Goal: Task Accomplishment & Management: Use online tool/utility

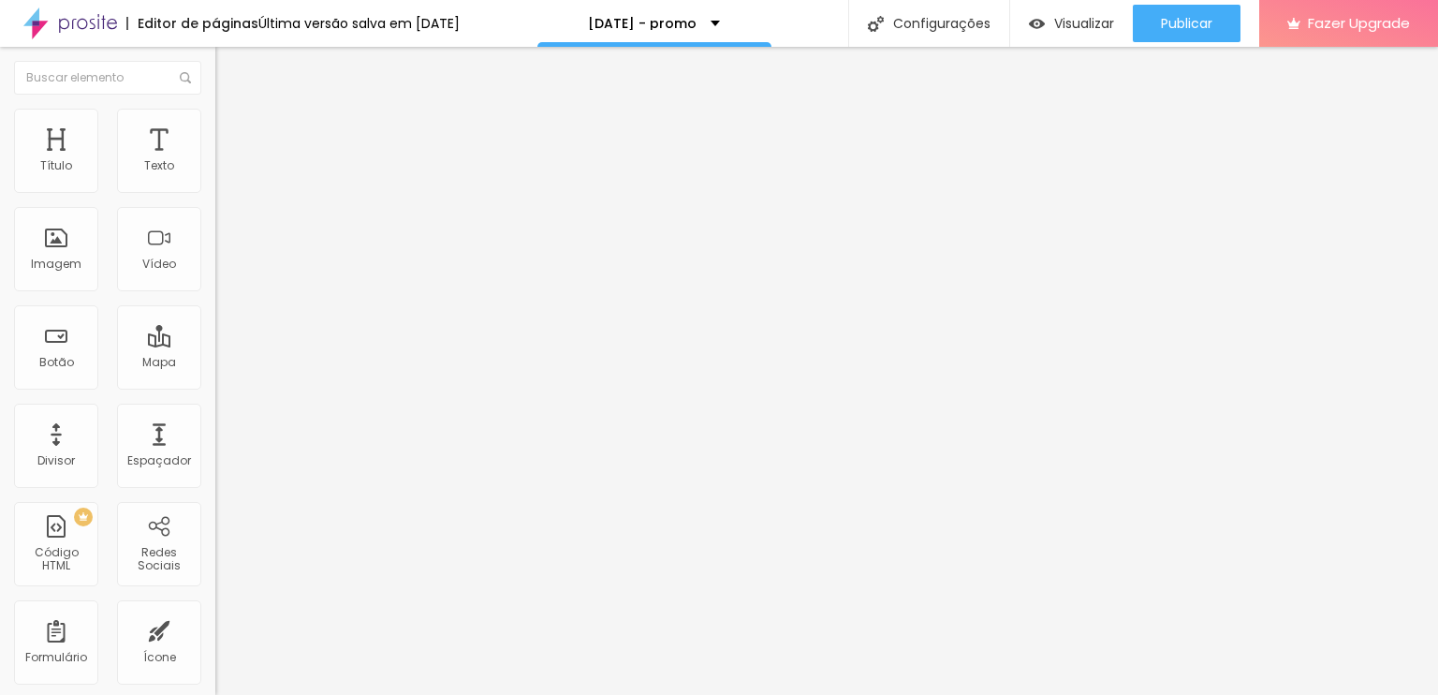
click at [215, 197] on img at bounding box center [220, 190] width 11 height 11
click at [228, 179] on div "[DATE] - pacote 1" at bounding box center [323, 170] width 191 height 17
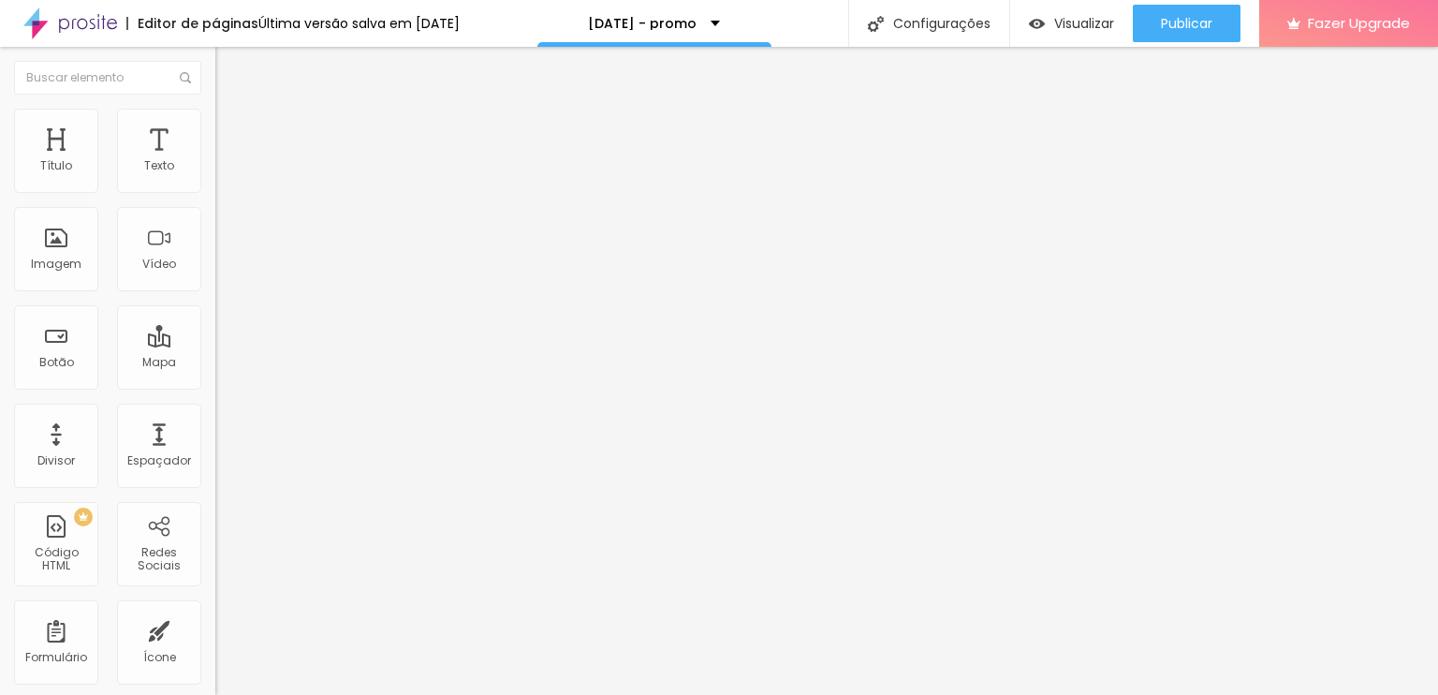
drag, startPoint x: 751, startPoint y: 60, endPoint x: 763, endPoint y: 58, distance: 12.3
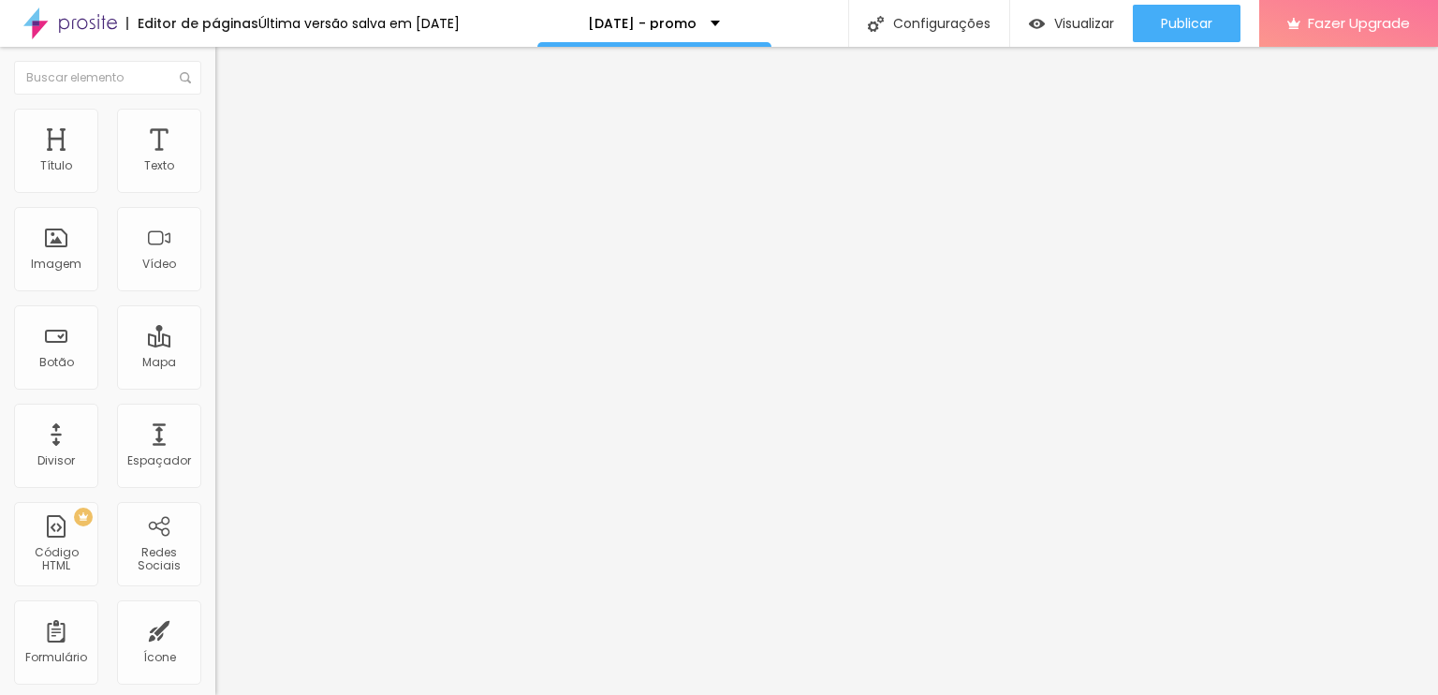
type input "[DATE] - Pacote 1 c/desconto"
type input "R$ 405,00"
type textarea "3"
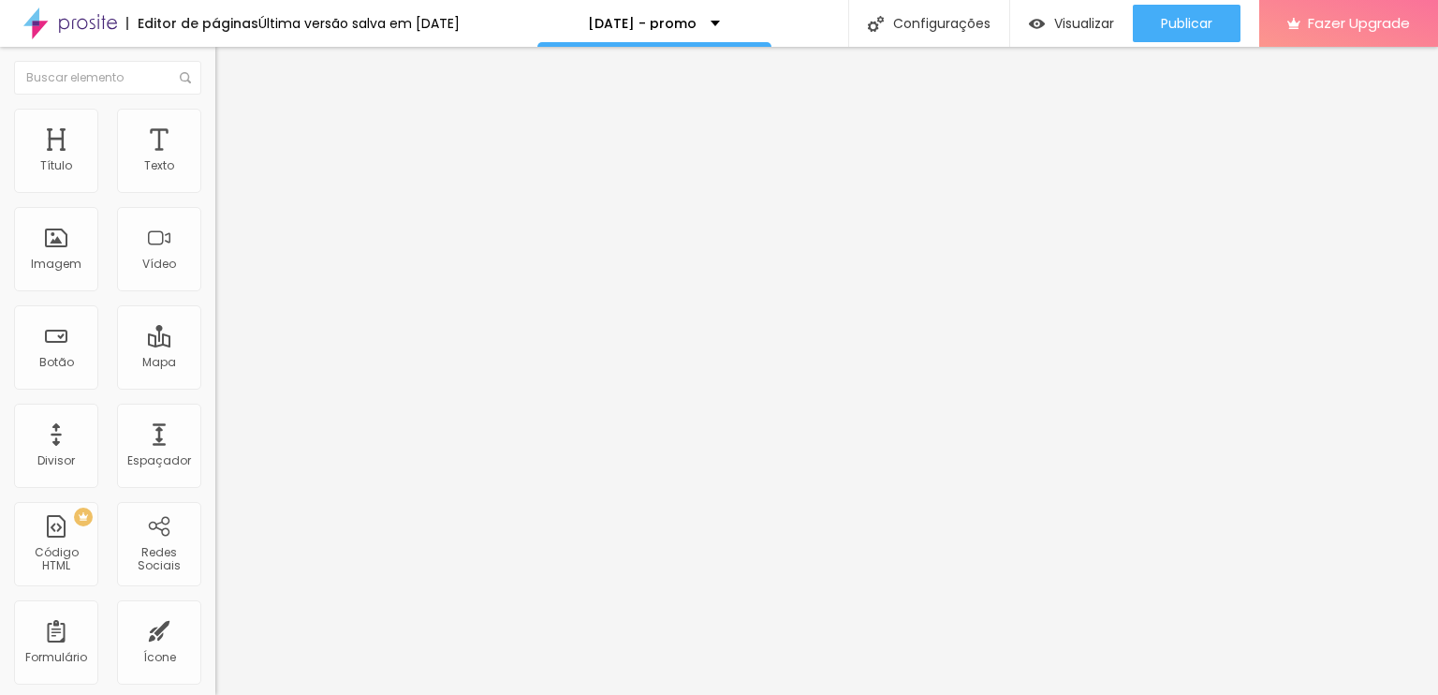
type textarea "20 fotos digitais"
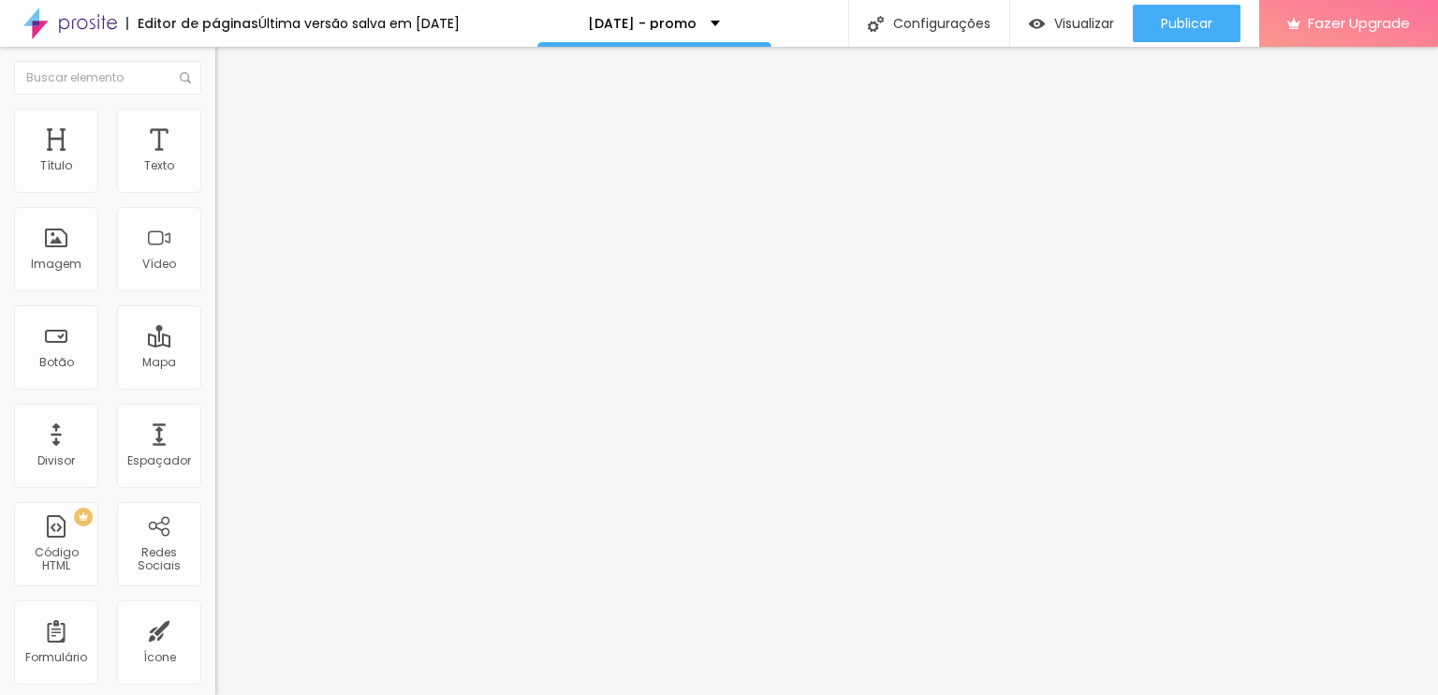
click at [215, 134] on img at bounding box center [223, 132] width 17 height 17
type input "25"
type input "27"
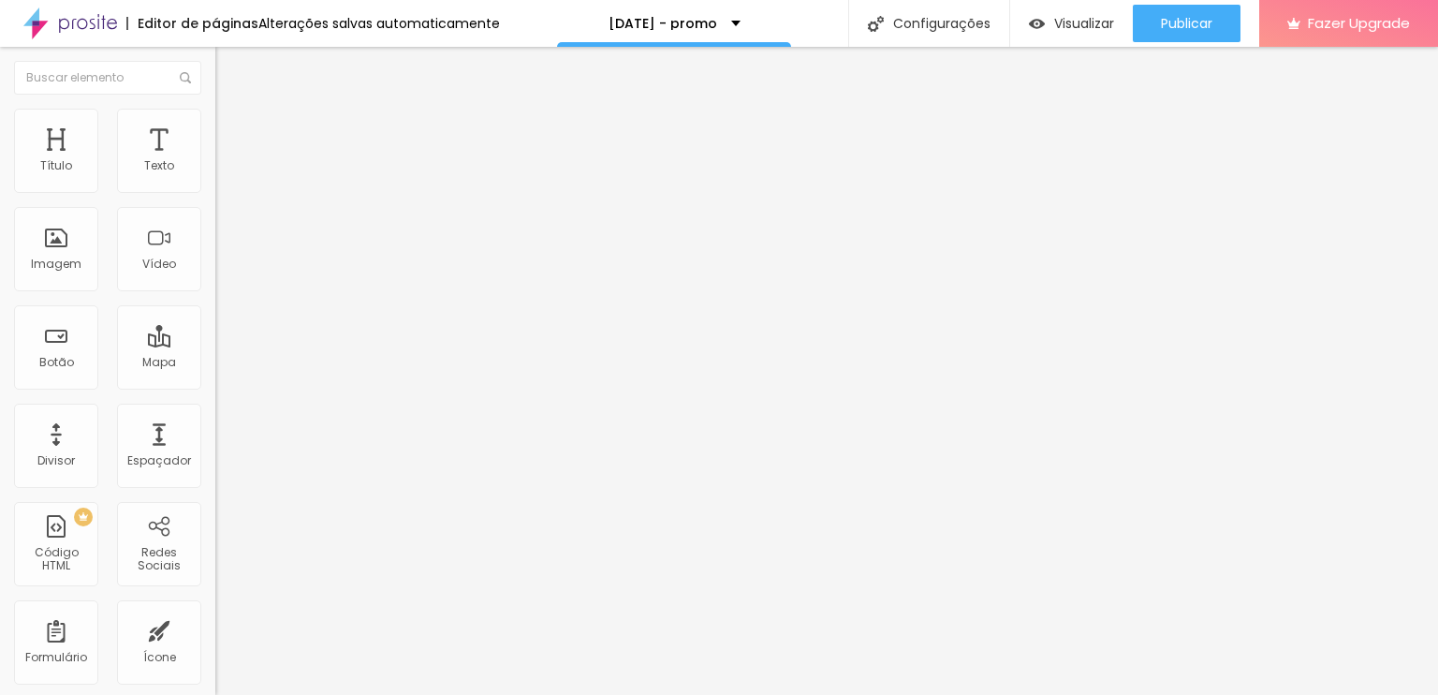
type input "27"
type input "30"
type input "32"
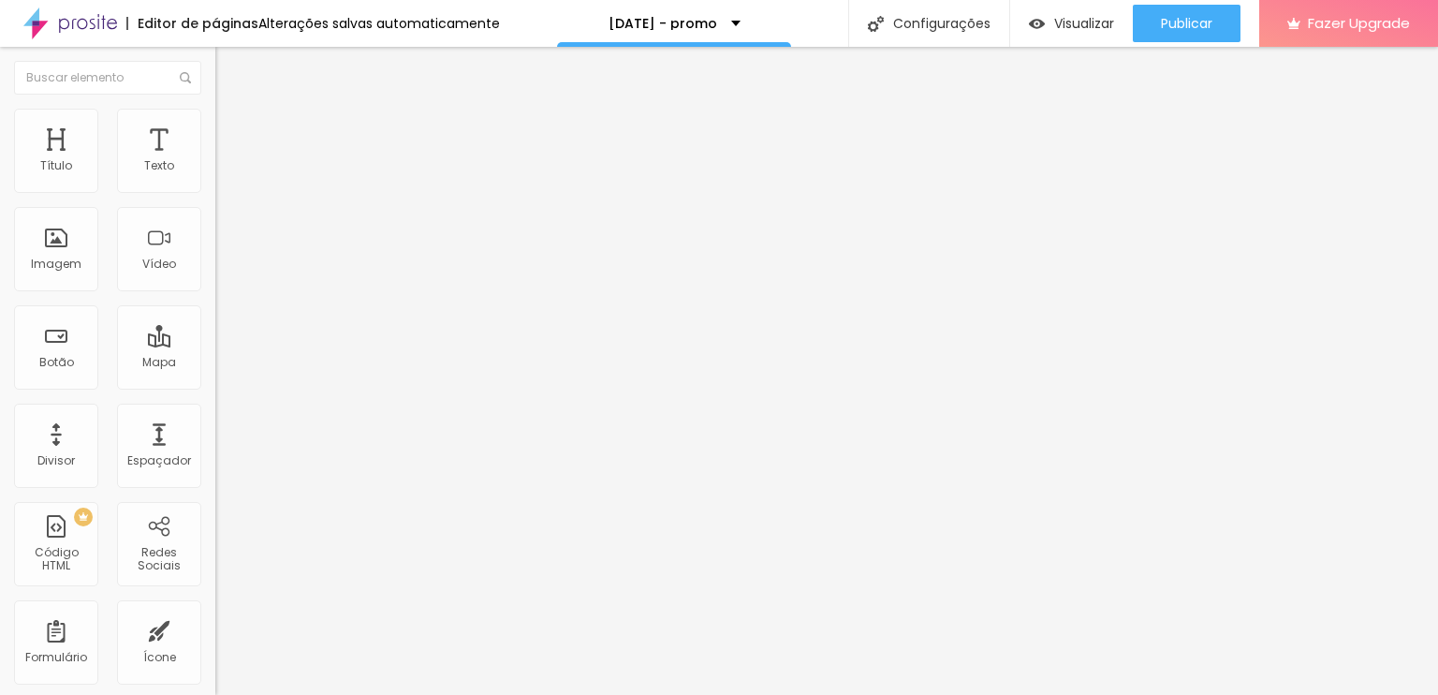
type input "33"
type input "34"
type input "35"
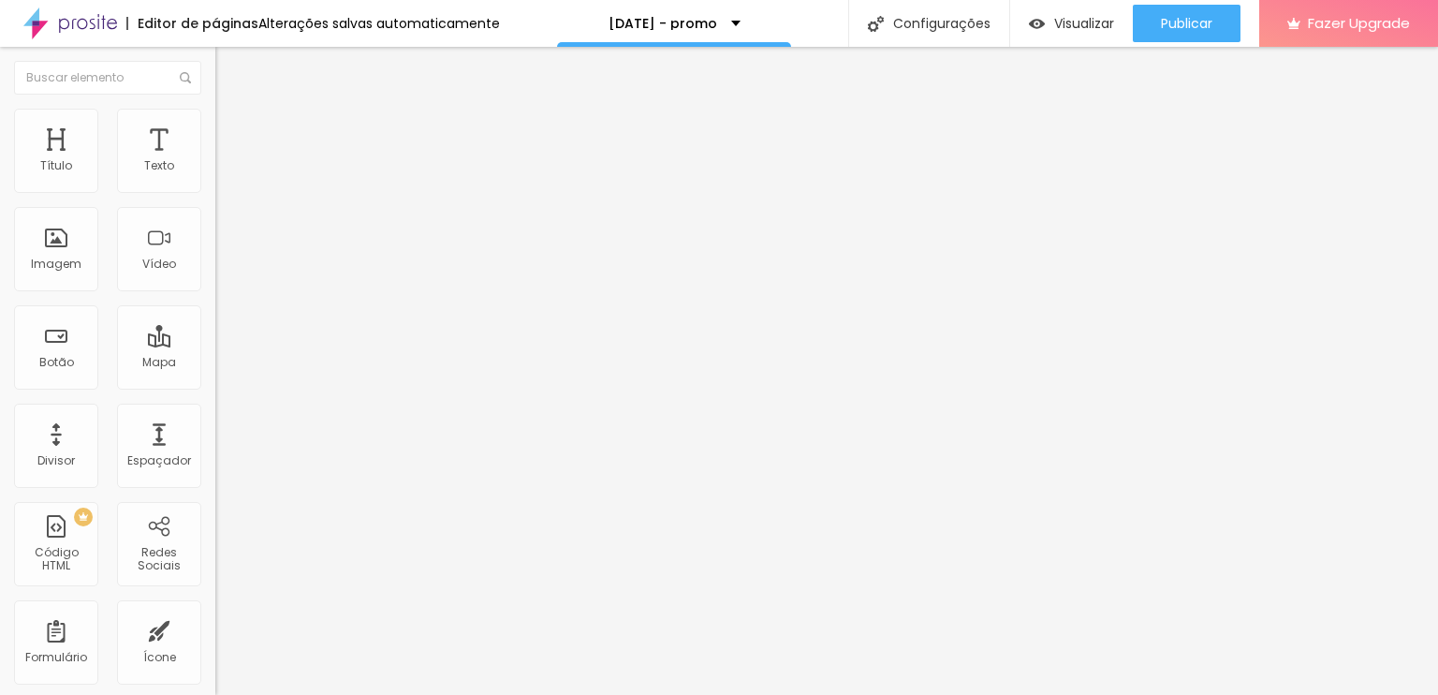
type input "35"
type input "36"
type input "37"
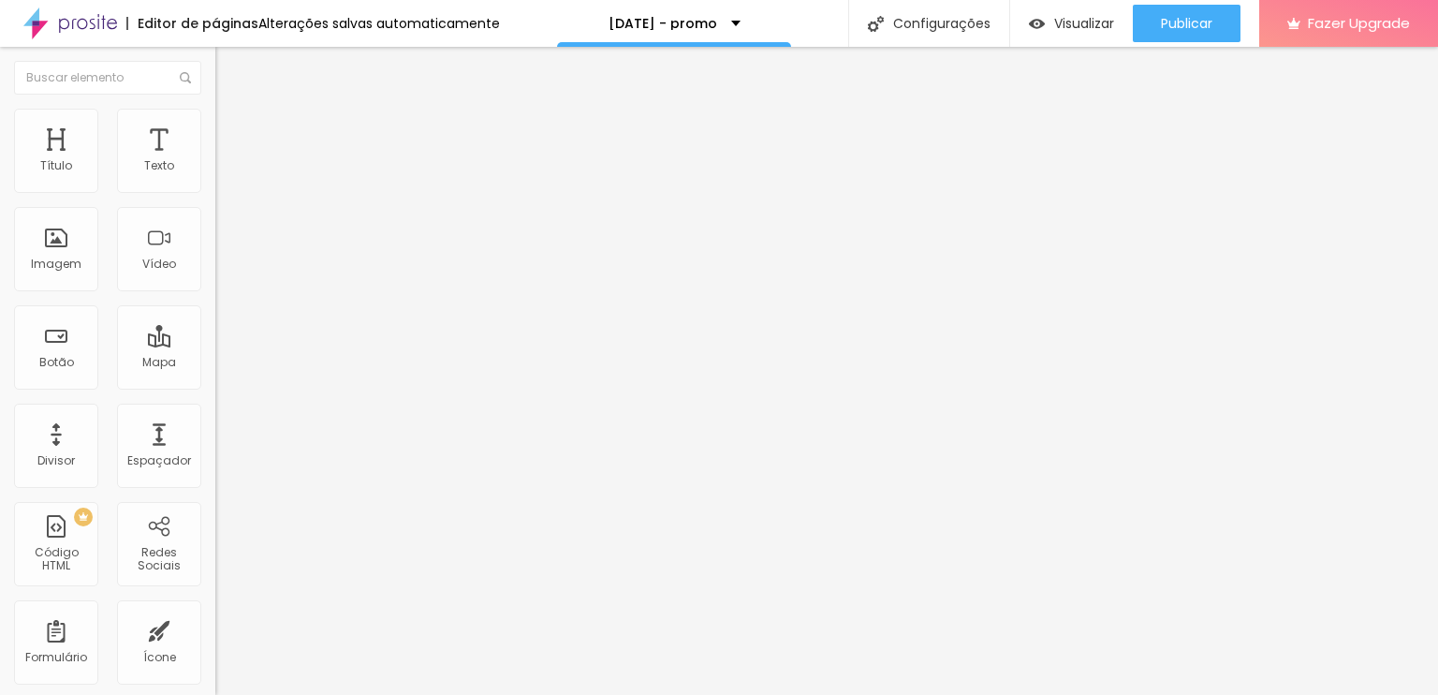
type input "38"
type input "39"
type input "41"
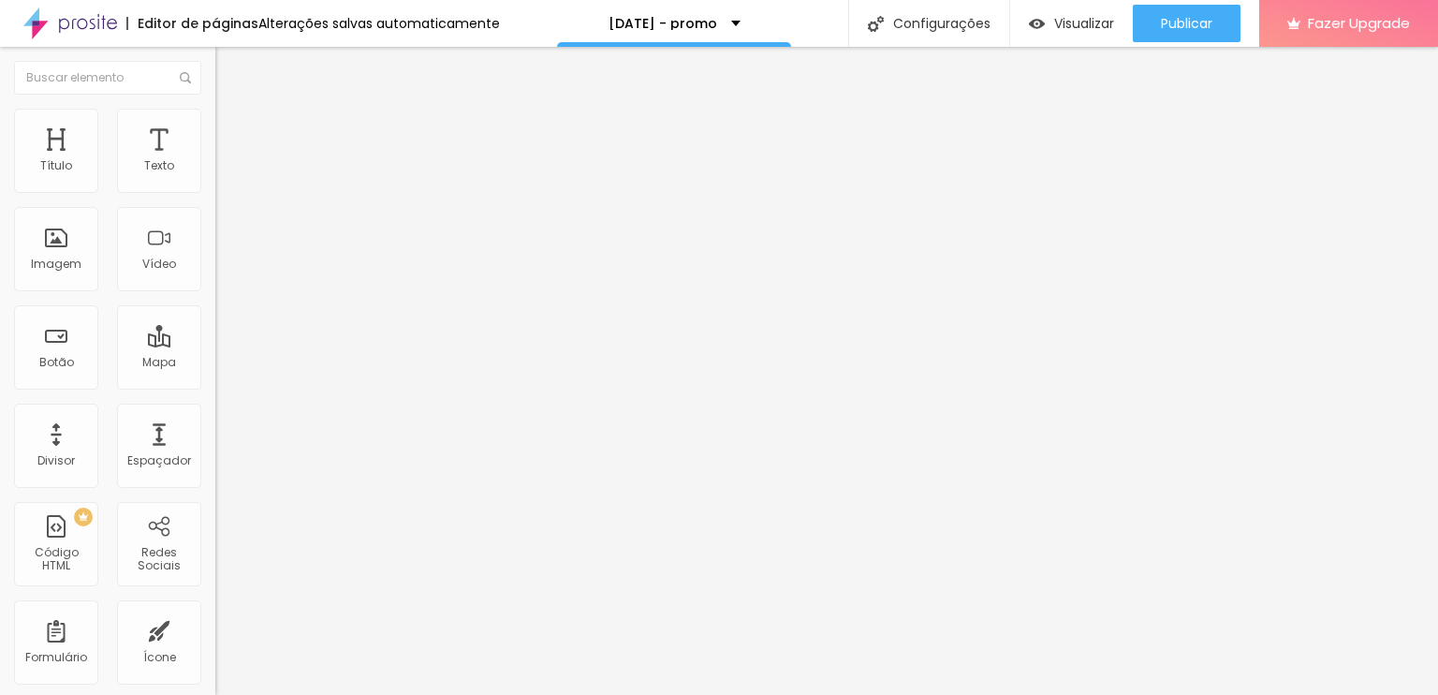
type input "41"
type input "42"
type input "40"
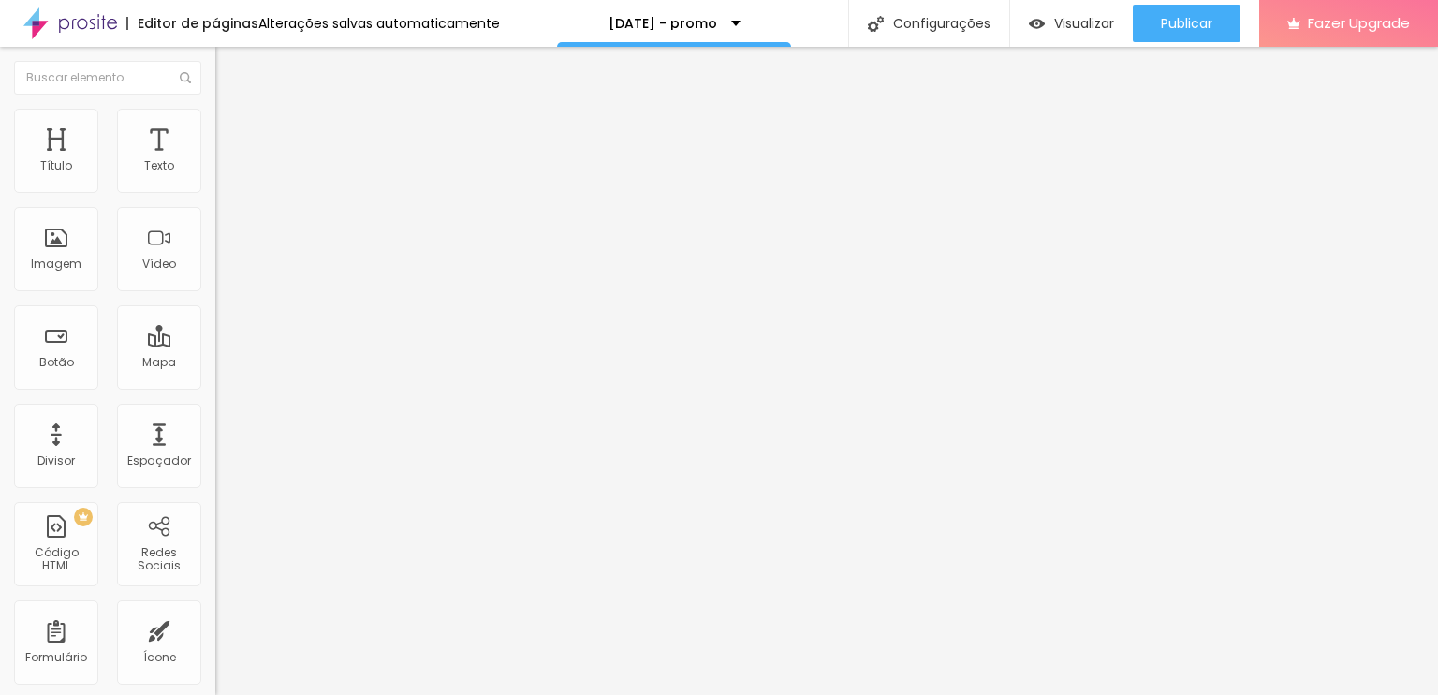
type input "39"
type input "38"
drag, startPoint x: 71, startPoint y: 195, endPoint x: 87, endPoint y: 197, distance: 16.0
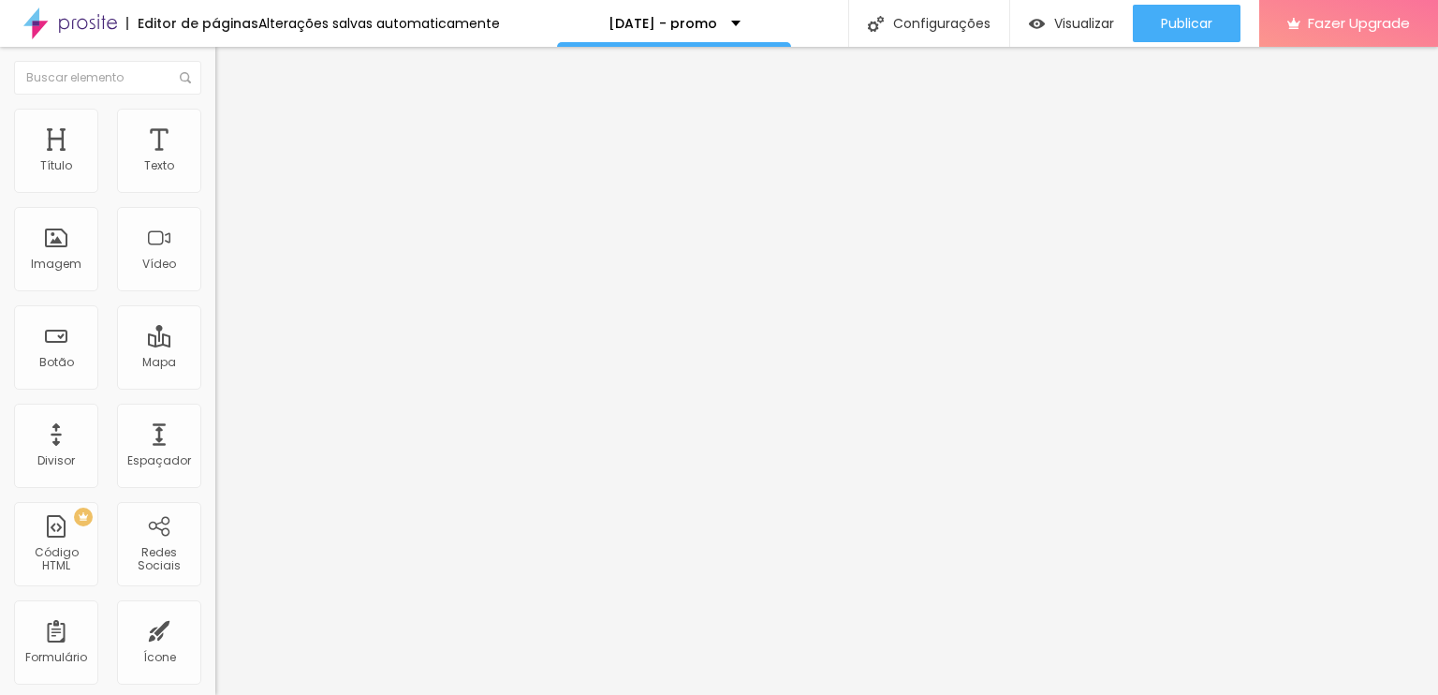
type input "38"
click at [215, 360] on input "range" at bounding box center [275, 367] width 121 height 15
click at [215, 185] on div "[DATE] - pacote 2" at bounding box center [322, 170] width 215 height 32
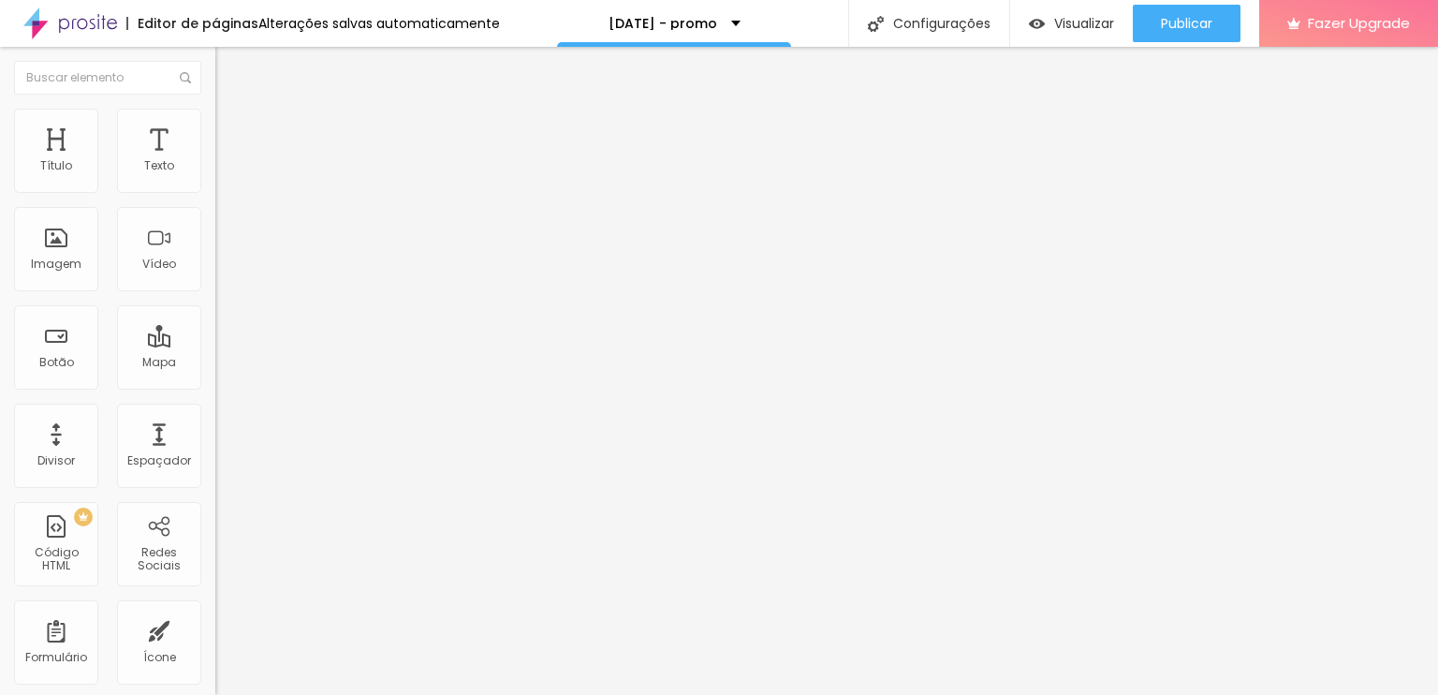
type input "Natal - Pacote 2 c/desconto"
type input "R$ 522,00"
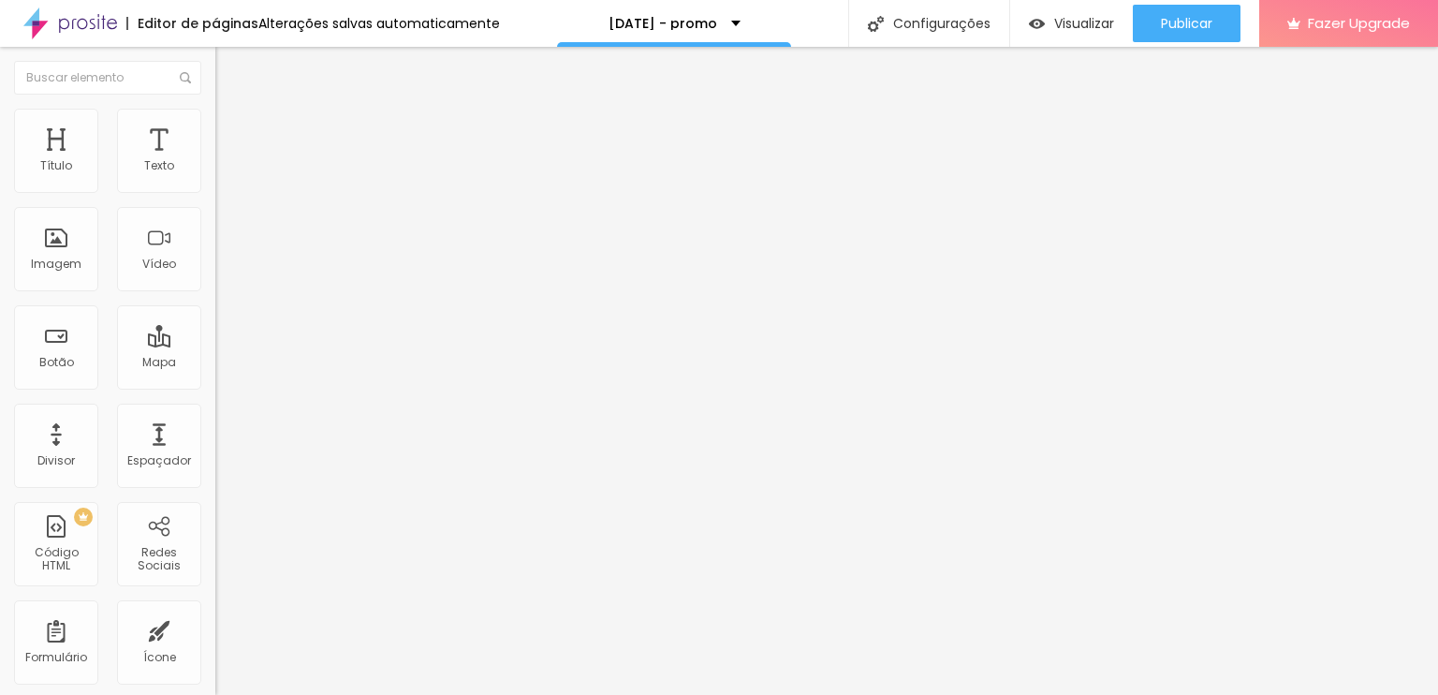
type textarea "2"
type textarea "30 fotos digitais"
drag, startPoint x: 787, startPoint y: 396, endPoint x: 848, endPoint y: 400, distance: 61.9
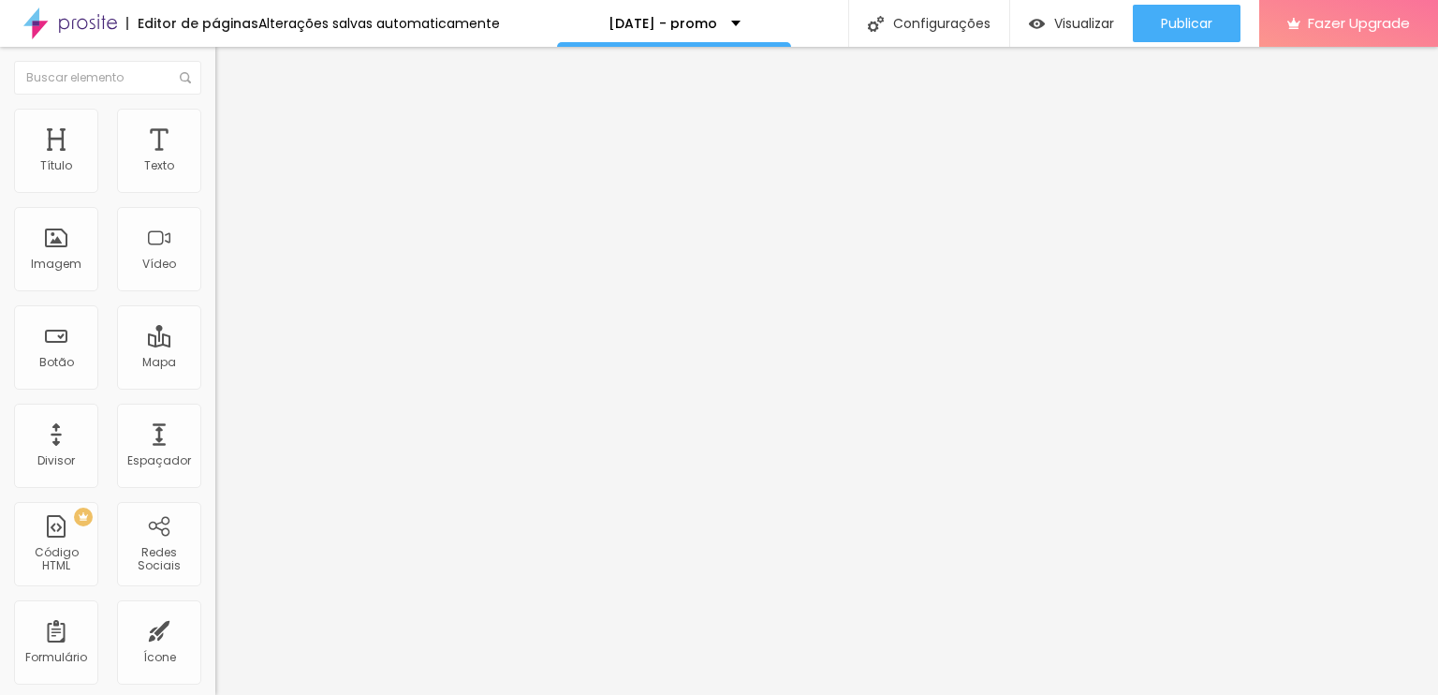
click at [228, 179] on div "[DATE] - pacote 1" at bounding box center [323, 170] width 191 height 17
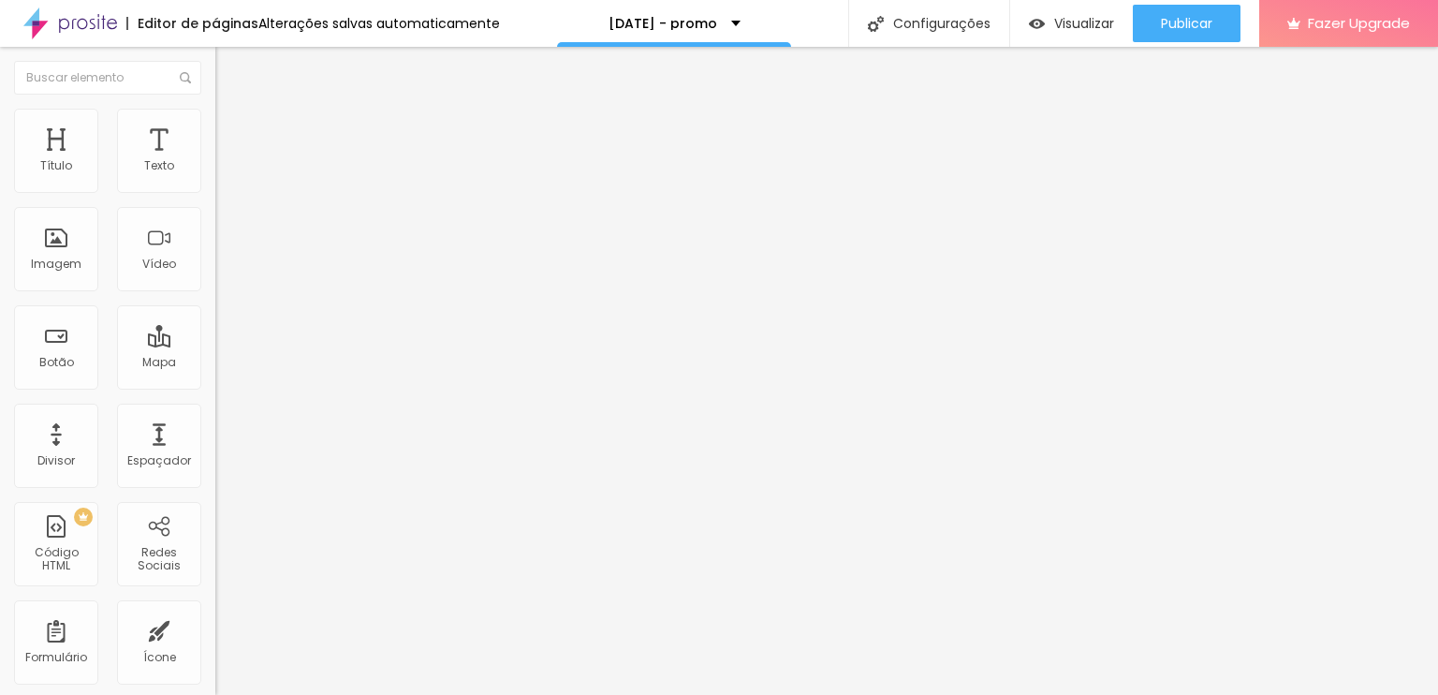
type input "Natal - Entrega digital 1 c/desconto"
type input "R$ 315,00"
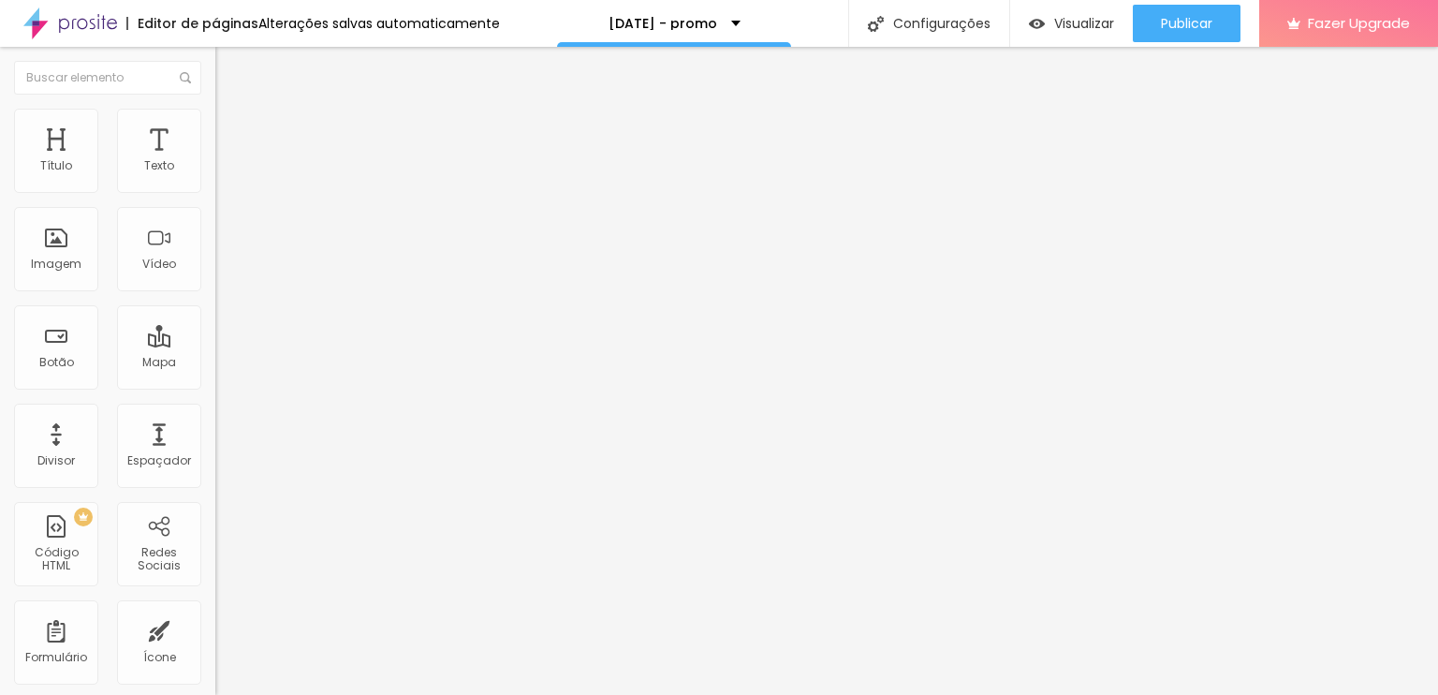
type textarea "f"
type textarea "20 fotos digitais"
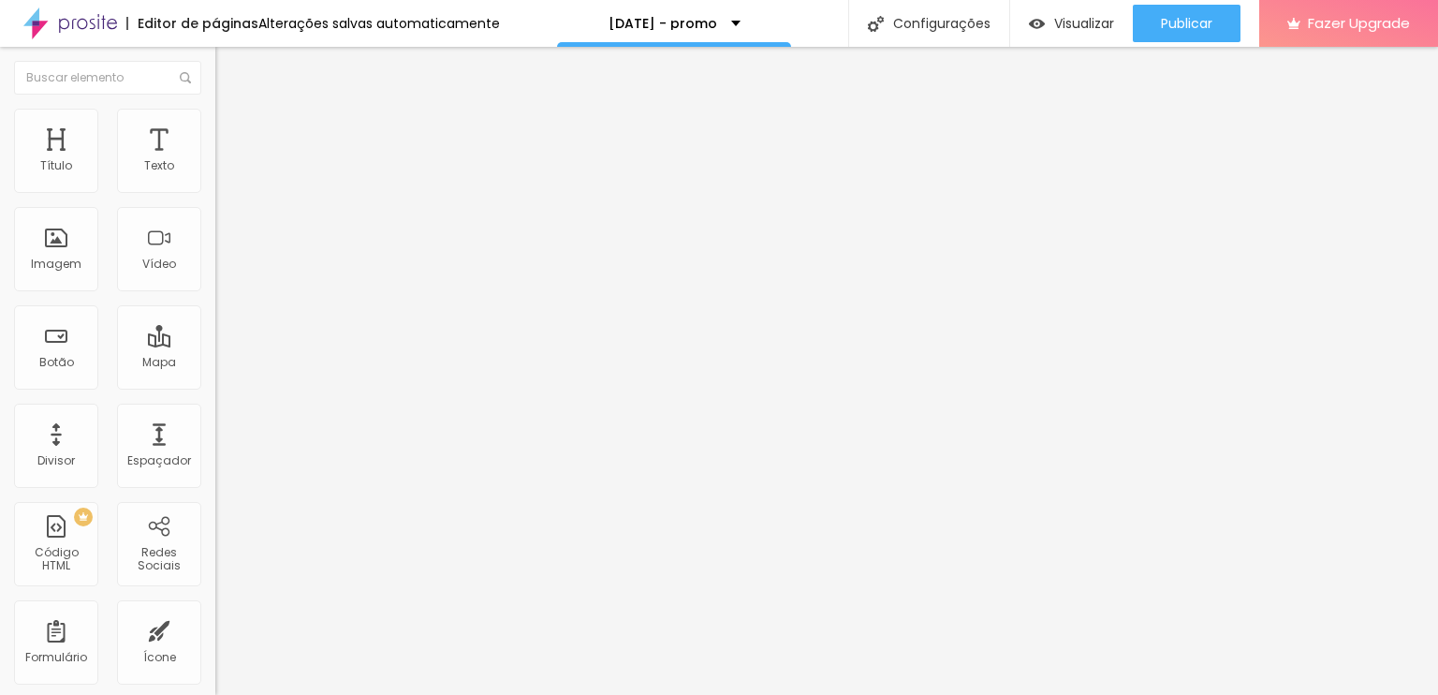
drag, startPoint x: 714, startPoint y: 513, endPoint x: 730, endPoint y: 515, distance: 17.0
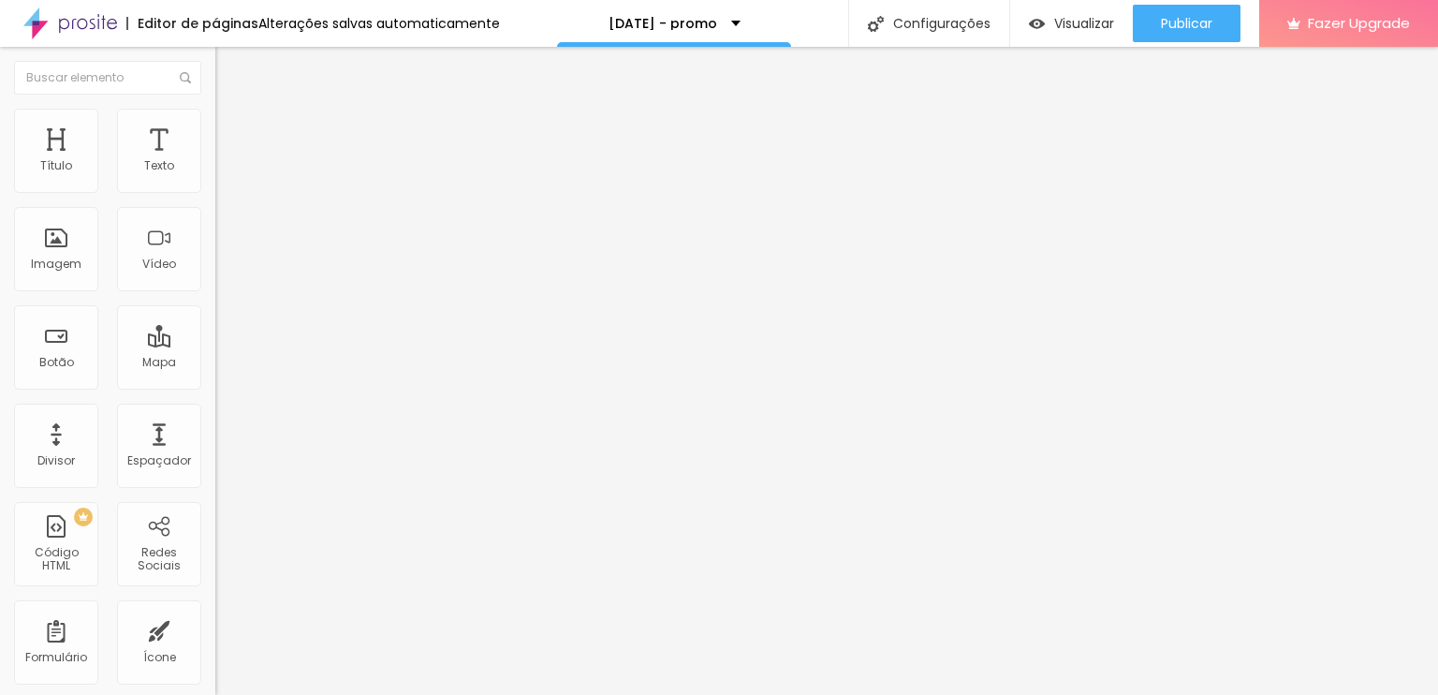
drag, startPoint x: 659, startPoint y: 629, endPoint x: 686, endPoint y: 632, distance: 26.4
click at [215, 185] on div "[DATE] - pacote 1" at bounding box center [322, 170] width 215 height 32
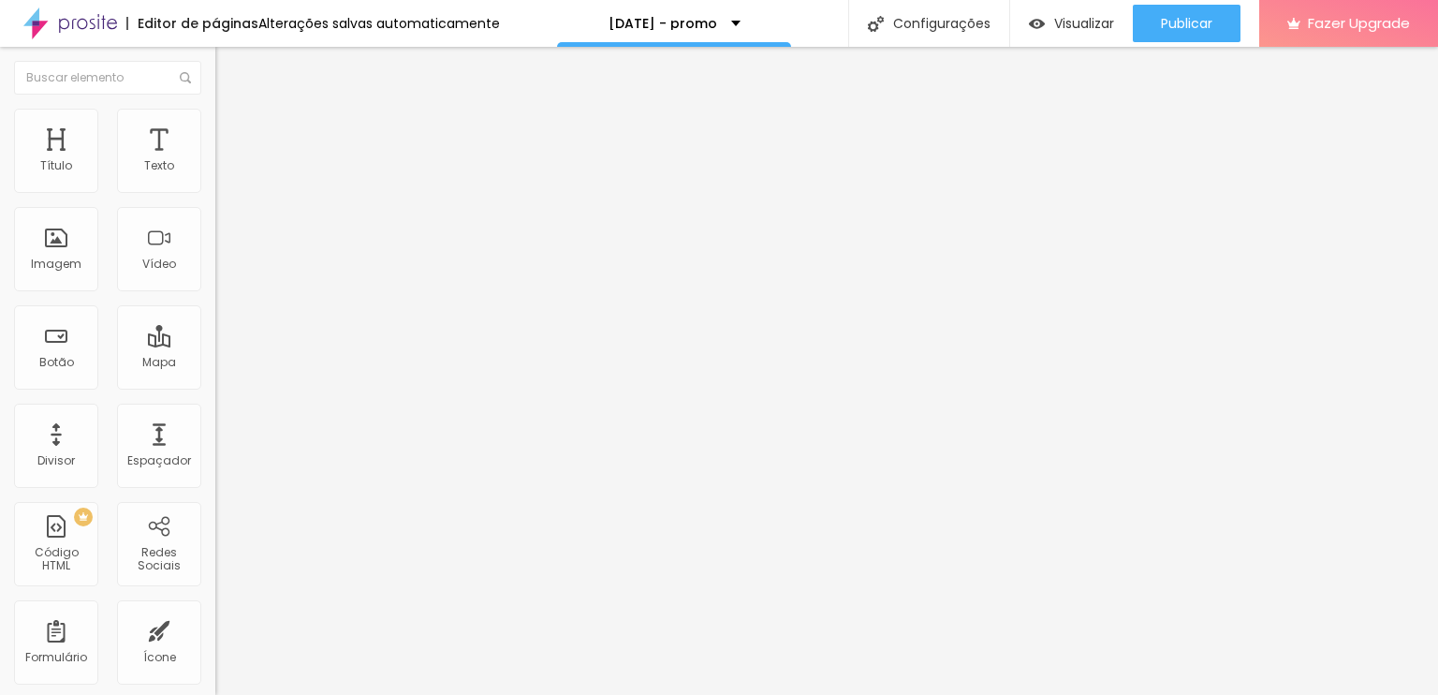
scroll to position [367, 0]
type input "R$ 432,00"
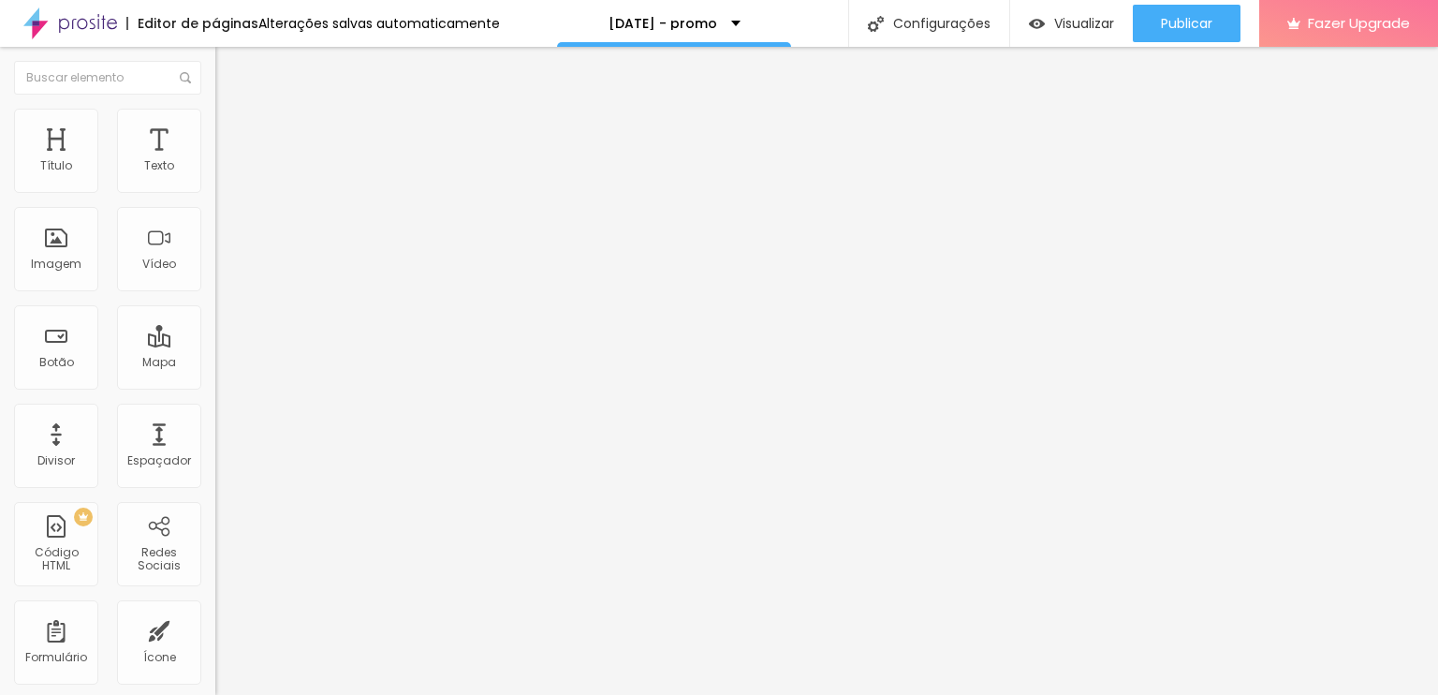
type input "Natal - Entrega digital 2 c/desconto"
type textarea "30 fotos digitais"
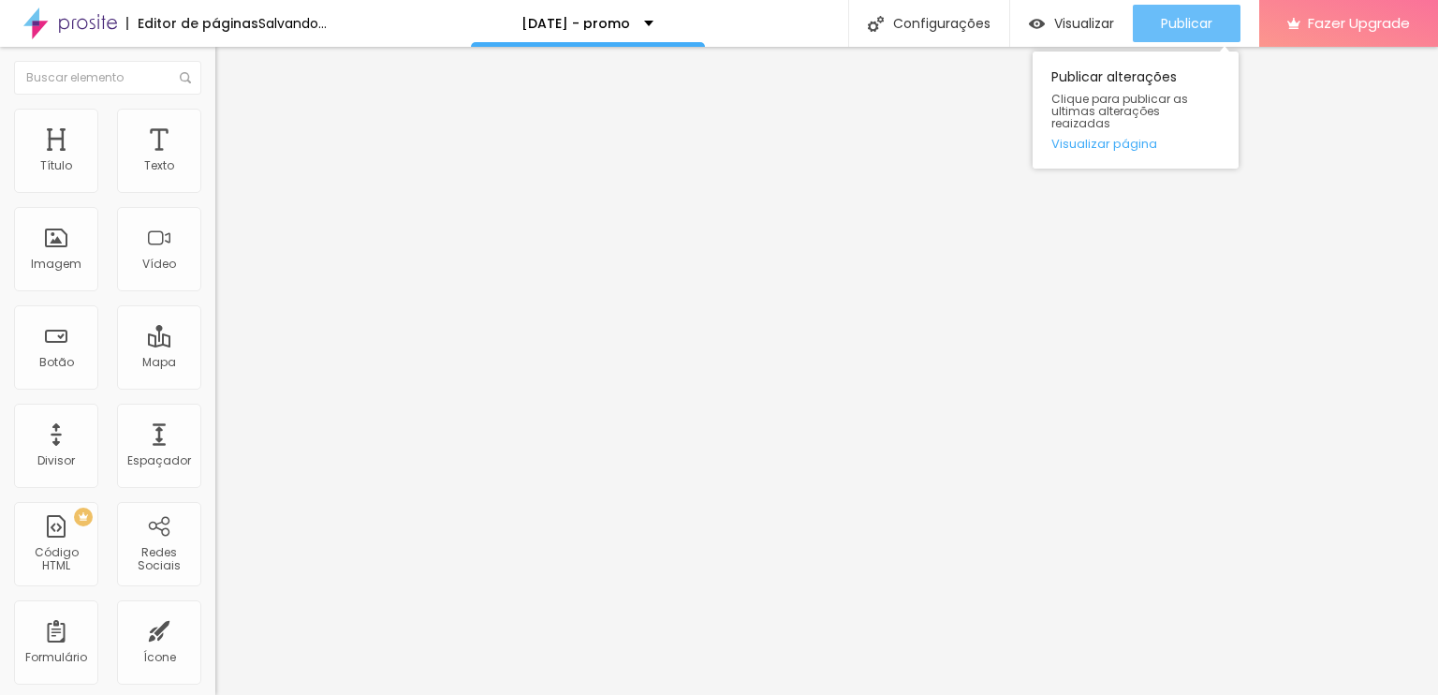
click at [1162, 9] on div "Publicar" at bounding box center [1187, 23] width 52 height 37
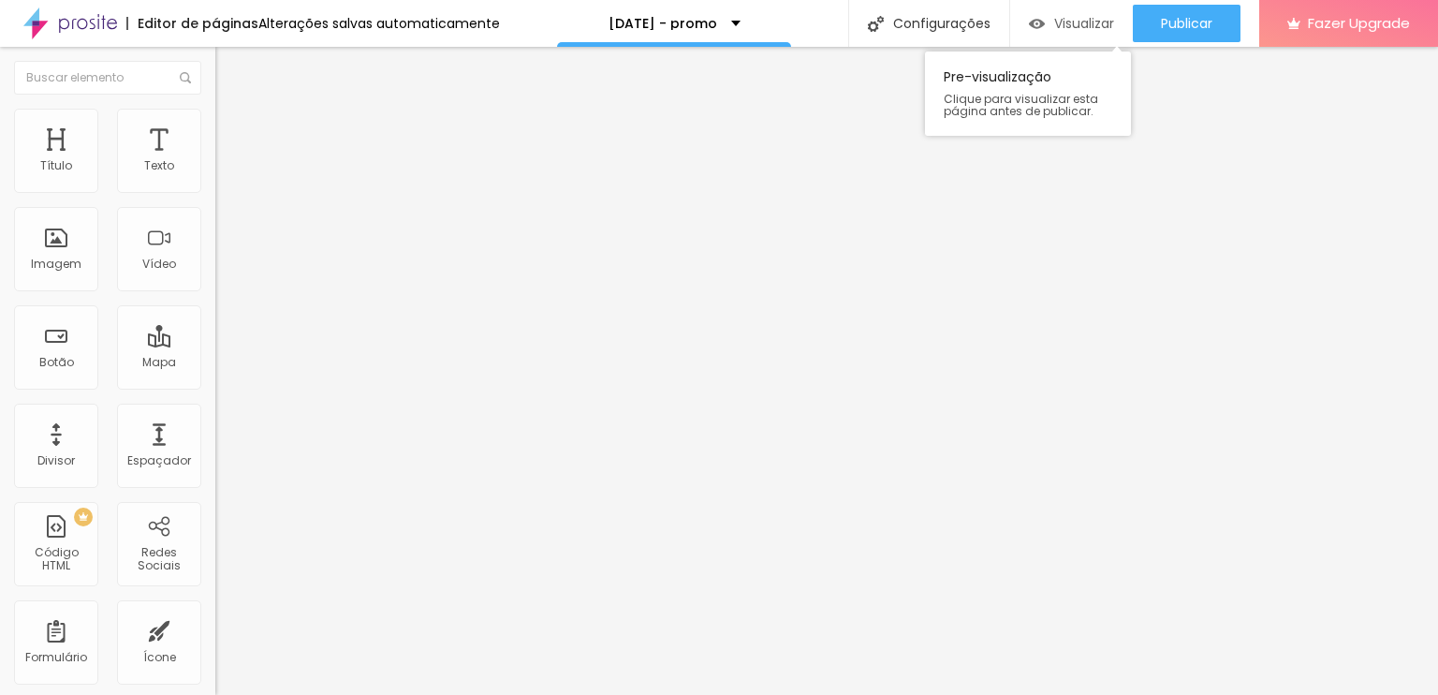
click at [1084, 31] on span "Visualizar" at bounding box center [1085, 23] width 60 height 15
